Goal: Task Accomplishment & Management: Manage account settings

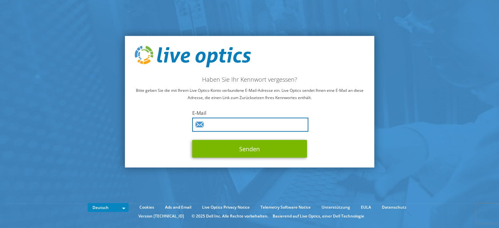
click at [232, 131] on input "text" at bounding box center [250, 125] width 116 height 14
type input "[EMAIL_ADDRESS][DOMAIN_NAME]"
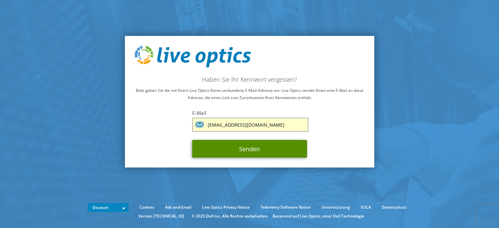
drag, startPoint x: 250, startPoint y: 149, endPoint x: 257, endPoint y: 149, distance: 6.6
click at [250, 149] on button "Senden" at bounding box center [249, 149] width 115 height 18
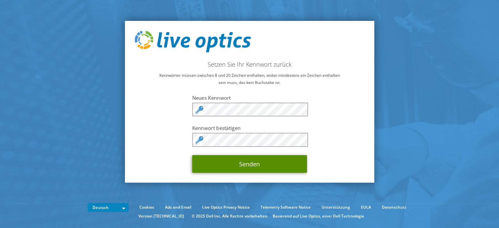
click at [252, 165] on button "Senden" at bounding box center [249, 164] width 115 height 18
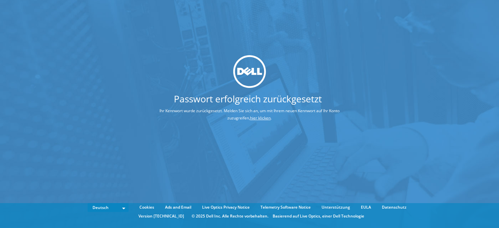
click at [436, 88] on div "Passwort erfolgreich zurückgesetzt Ihr Kennwort wurde zurückgesetzt. Melden Sie…" at bounding box center [249, 104] width 499 height 208
click at [258, 118] on link "hier klicken" at bounding box center [260, 118] width 21 height 6
